Goal: Navigation & Orientation: Find specific page/section

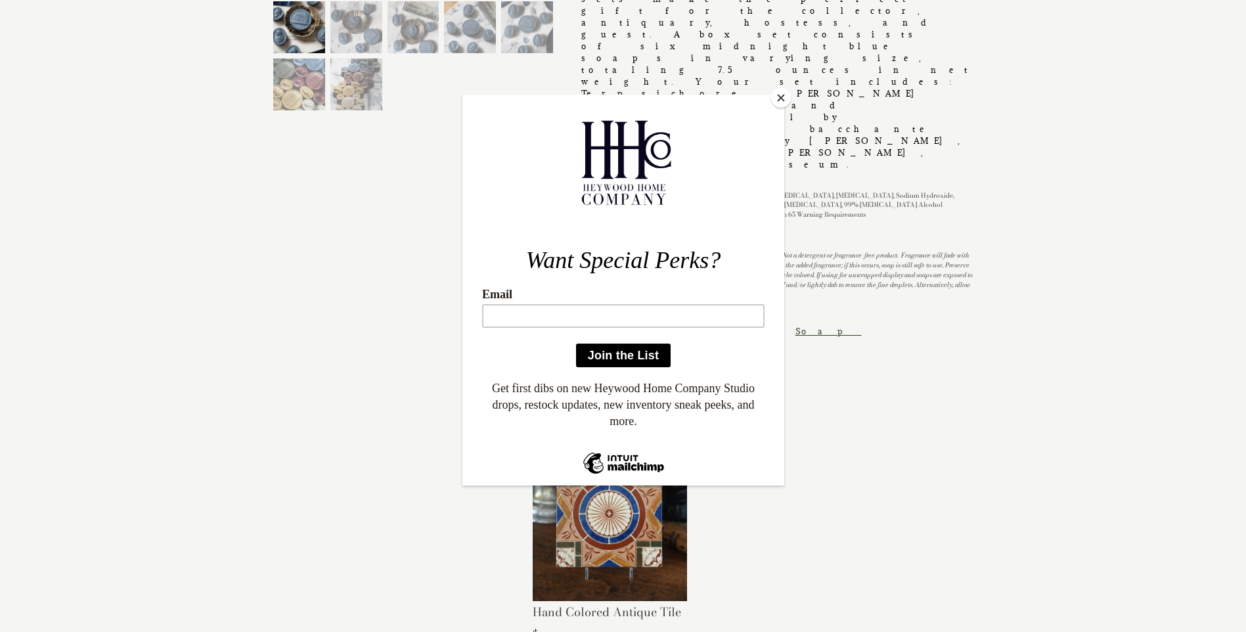
click at [779, 97] on button "Close" at bounding box center [781, 98] width 20 height 20
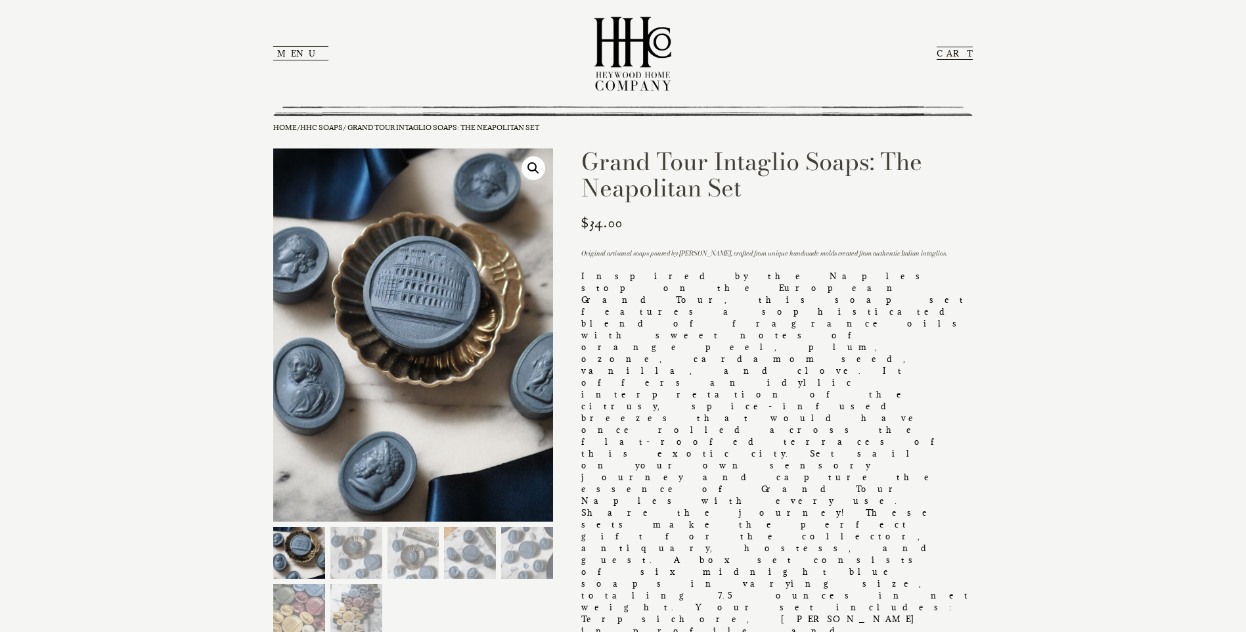
click at [298, 54] on button "Menu" at bounding box center [300, 53] width 55 height 14
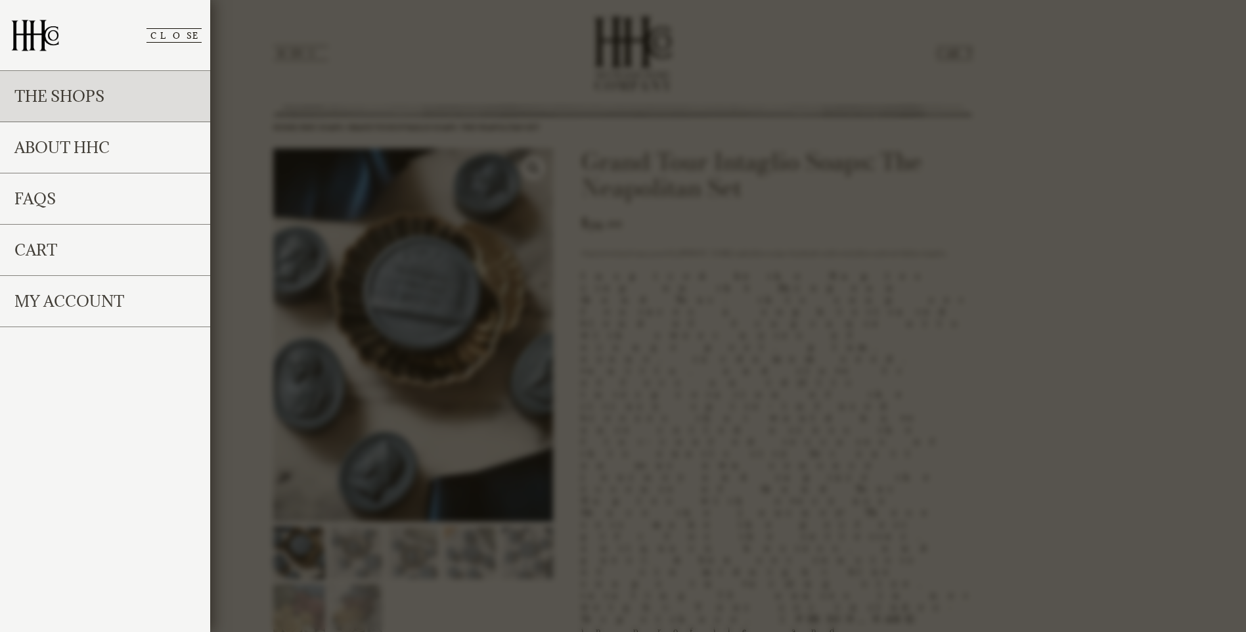
click at [141, 101] on link "The Shops" at bounding box center [105, 96] width 210 height 51
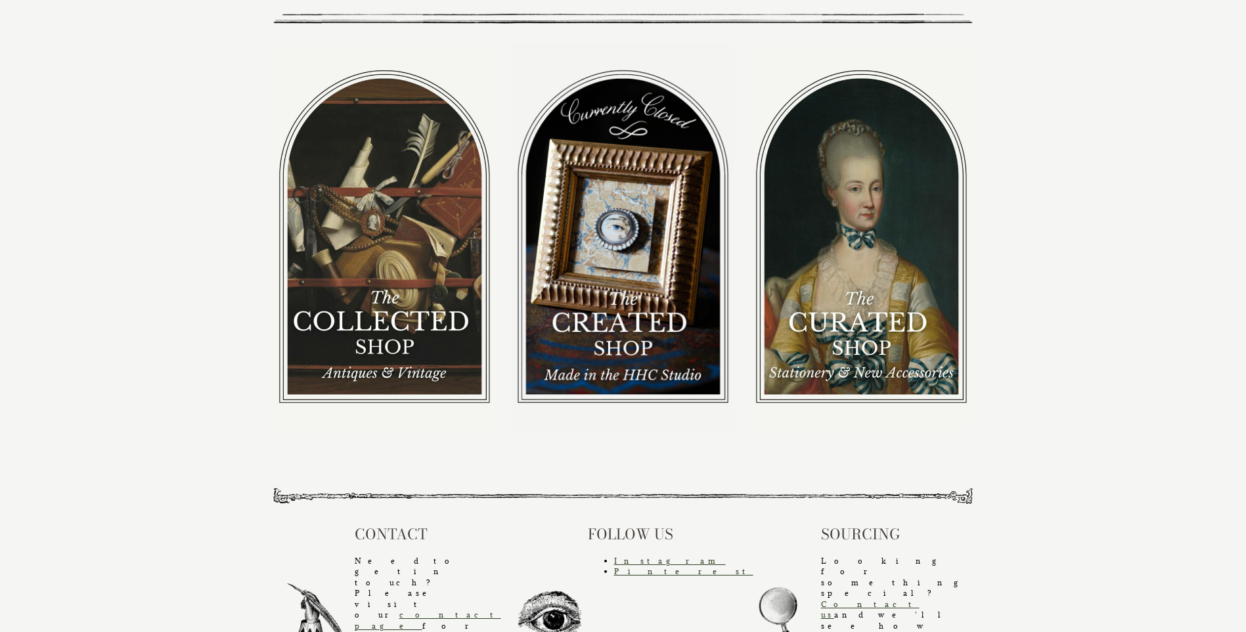
scroll to position [105, 0]
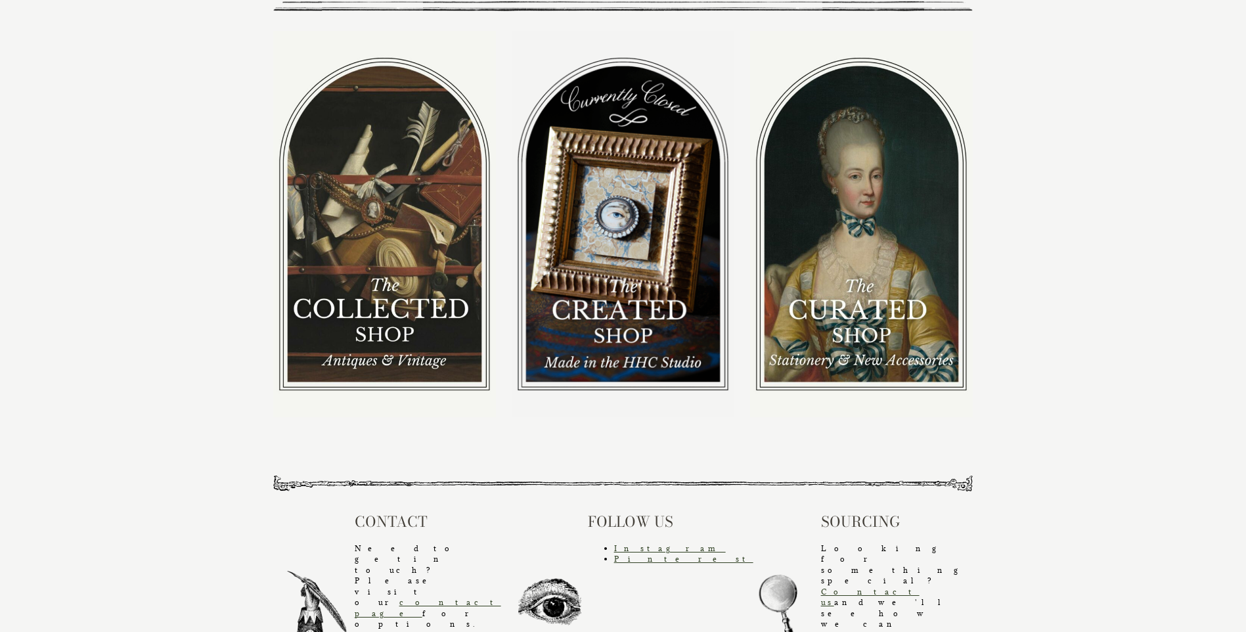
click at [424, 313] on img at bounding box center [384, 223] width 223 height 385
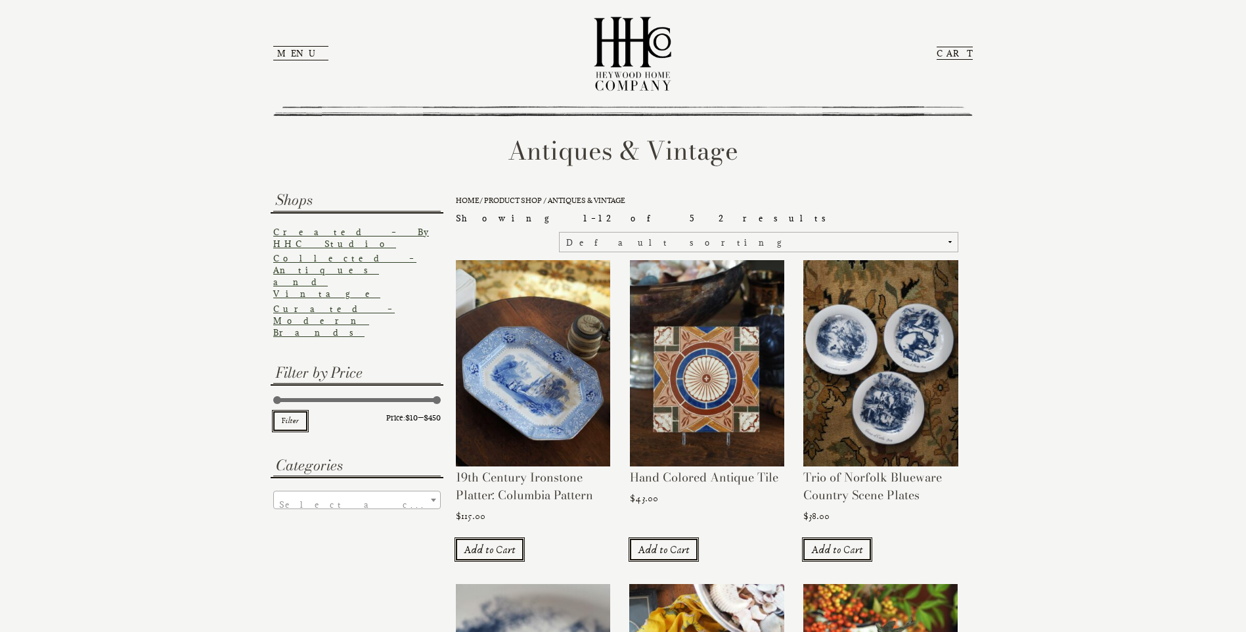
click at [289, 58] on button "Menu" at bounding box center [300, 53] width 55 height 14
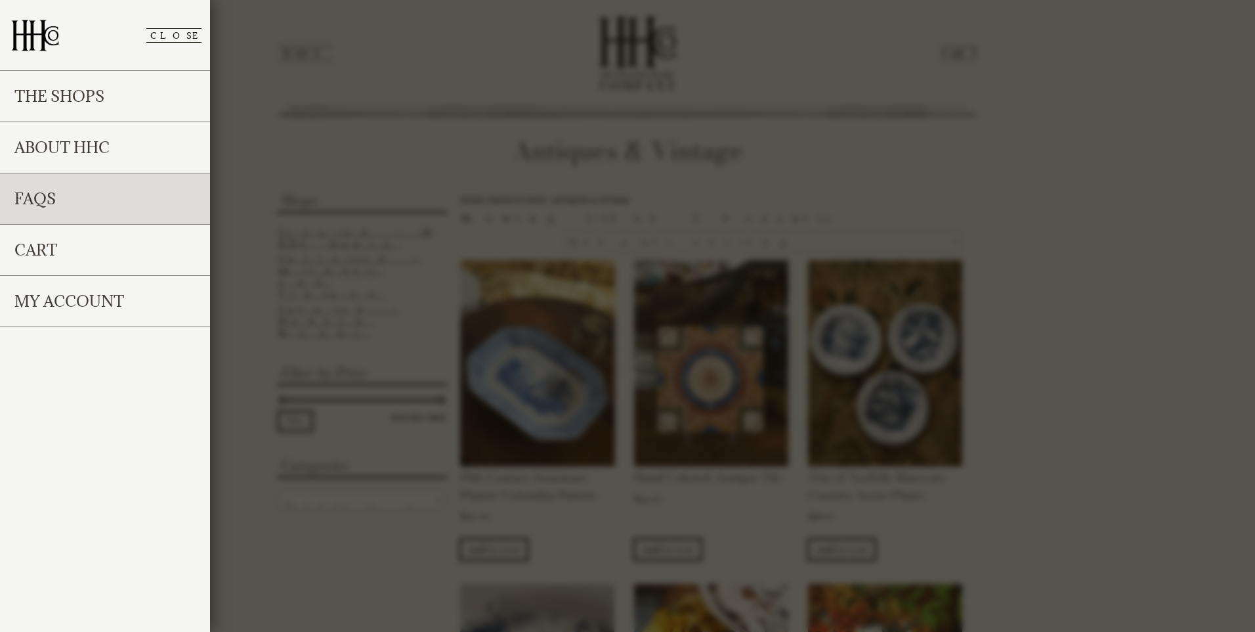
click at [77, 202] on link "FAQs" at bounding box center [105, 198] width 210 height 51
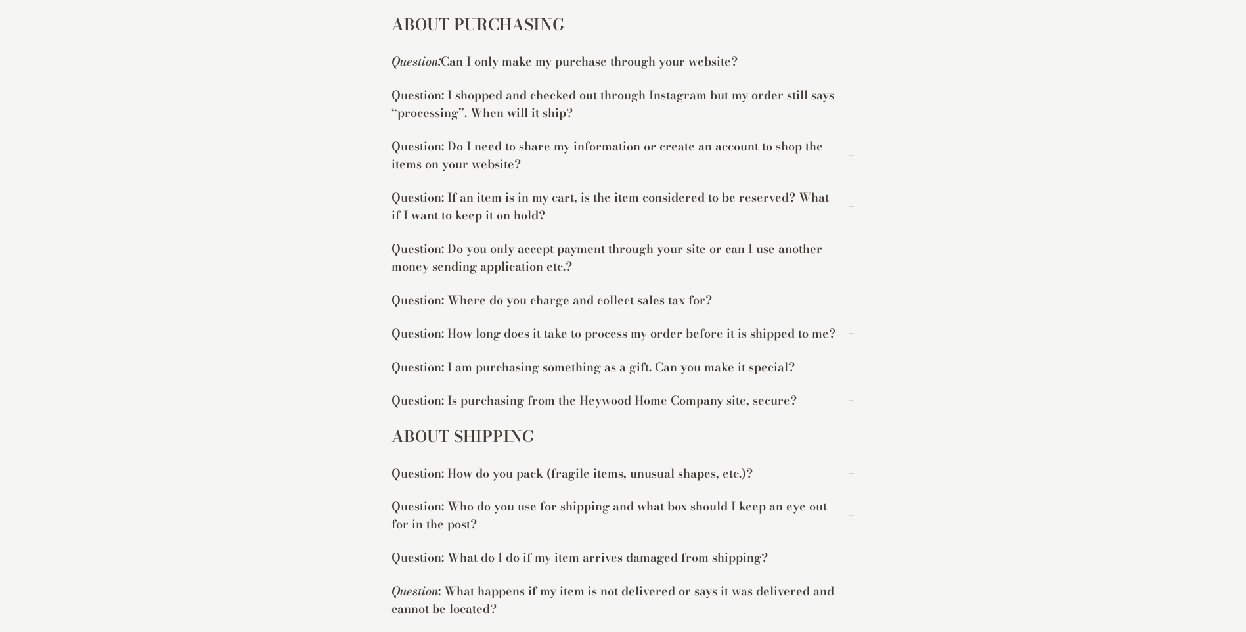
scroll to position [1012, 0]
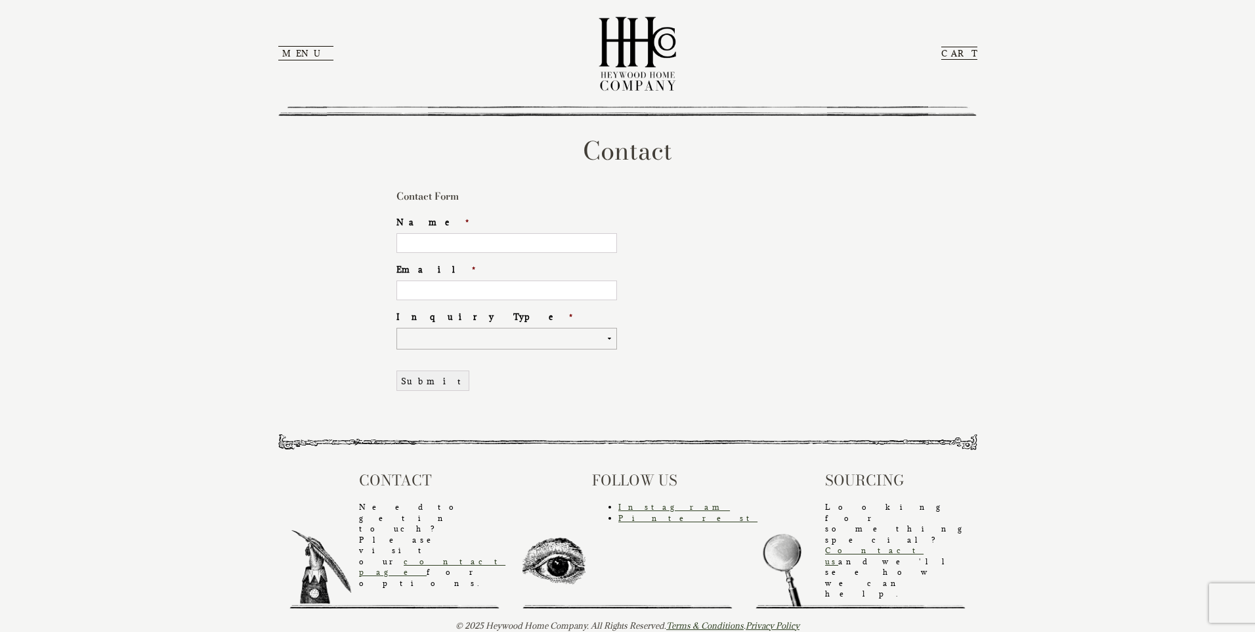
click at [924, 545] on link "Contact us" at bounding box center [874, 555] width 98 height 21
click at [634, 507] on link "Instagram" at bounding box center [675, 507] width 112 height 10
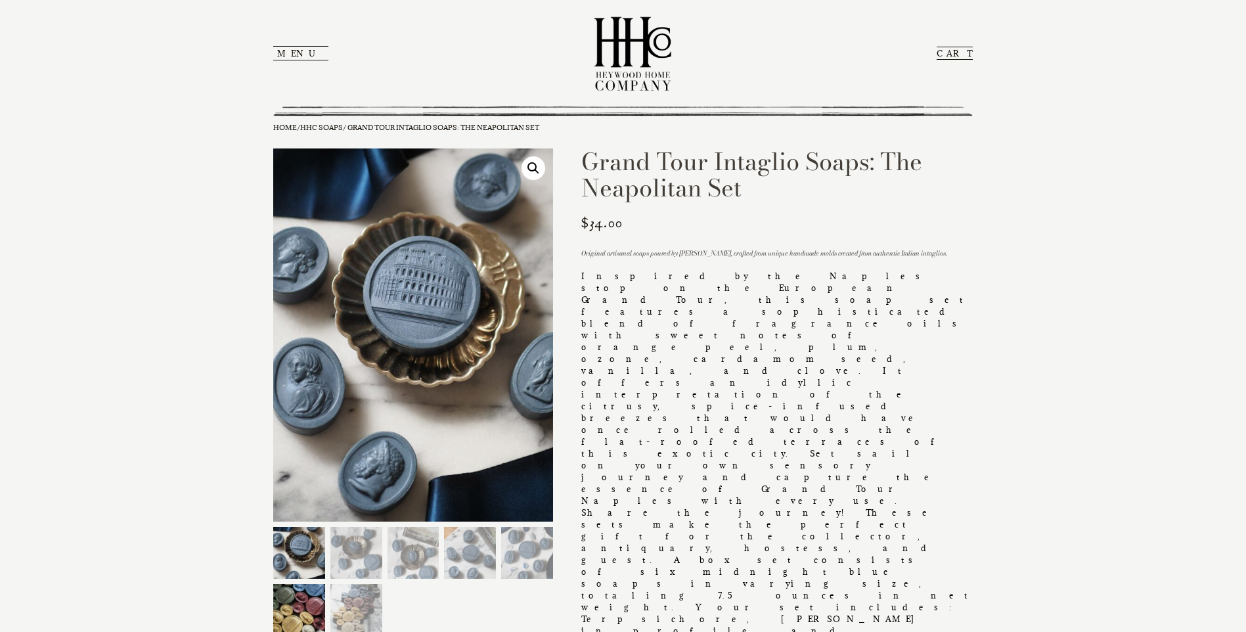
click at [282, 615] on img at bounding box center [299, 610] width 52 height 52
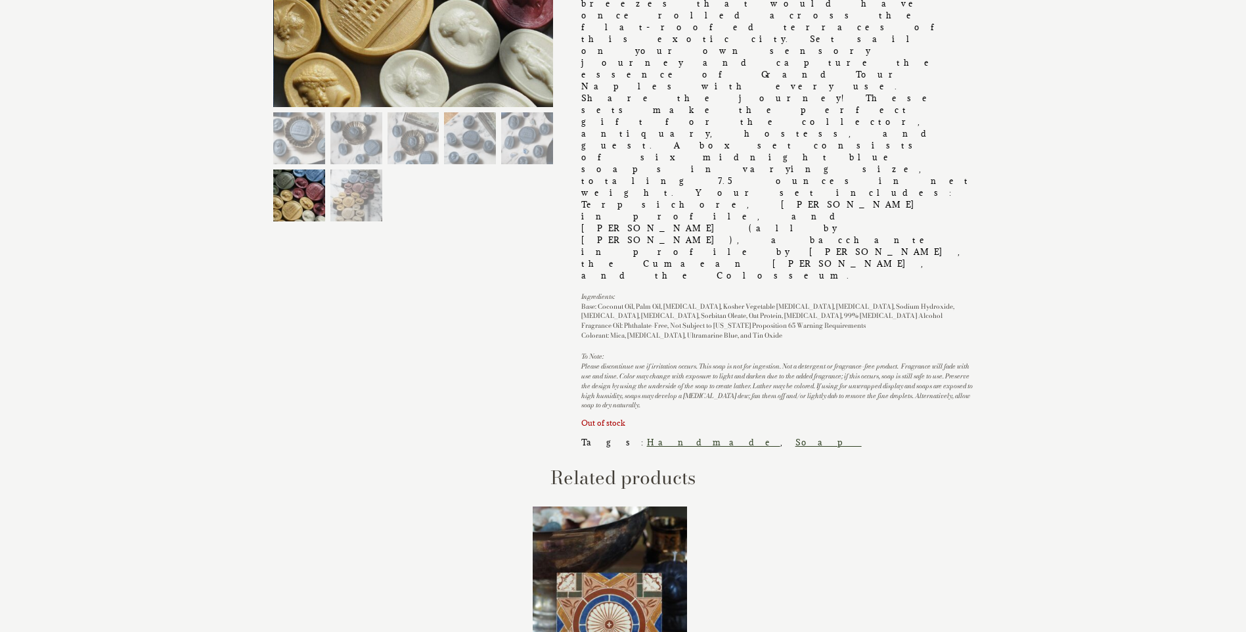
scroll to position [563, 0]
